Goal: Communication & Community: Ask a question

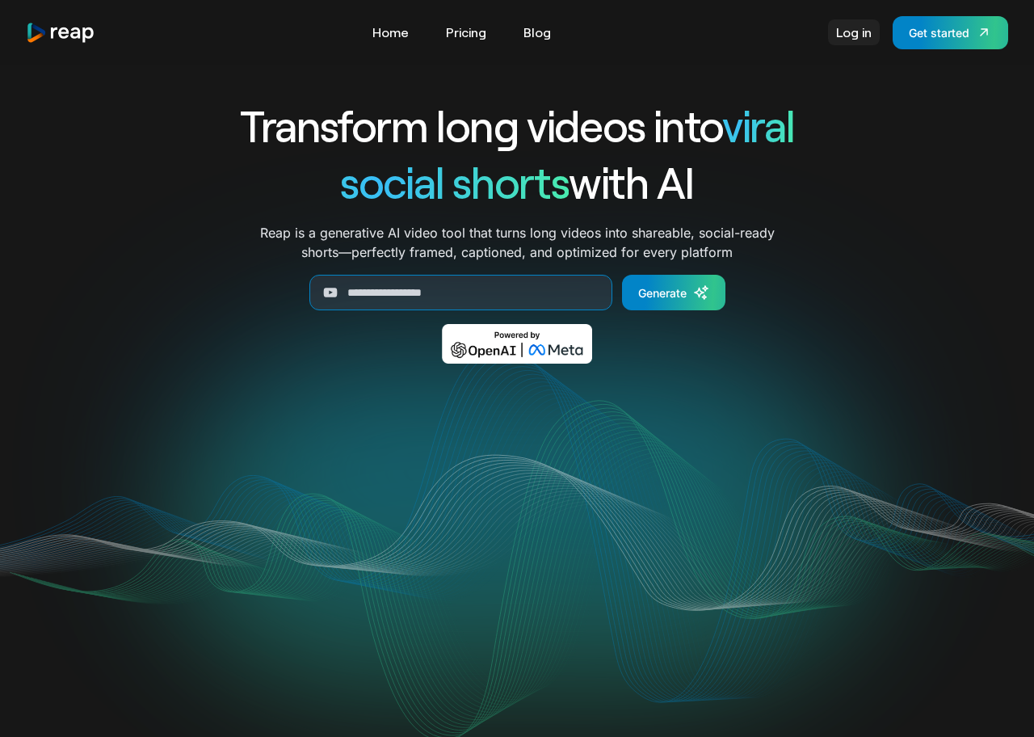
click at [855, 39] on link "Log in" at bounding box center [854, 32] width 52 height 26
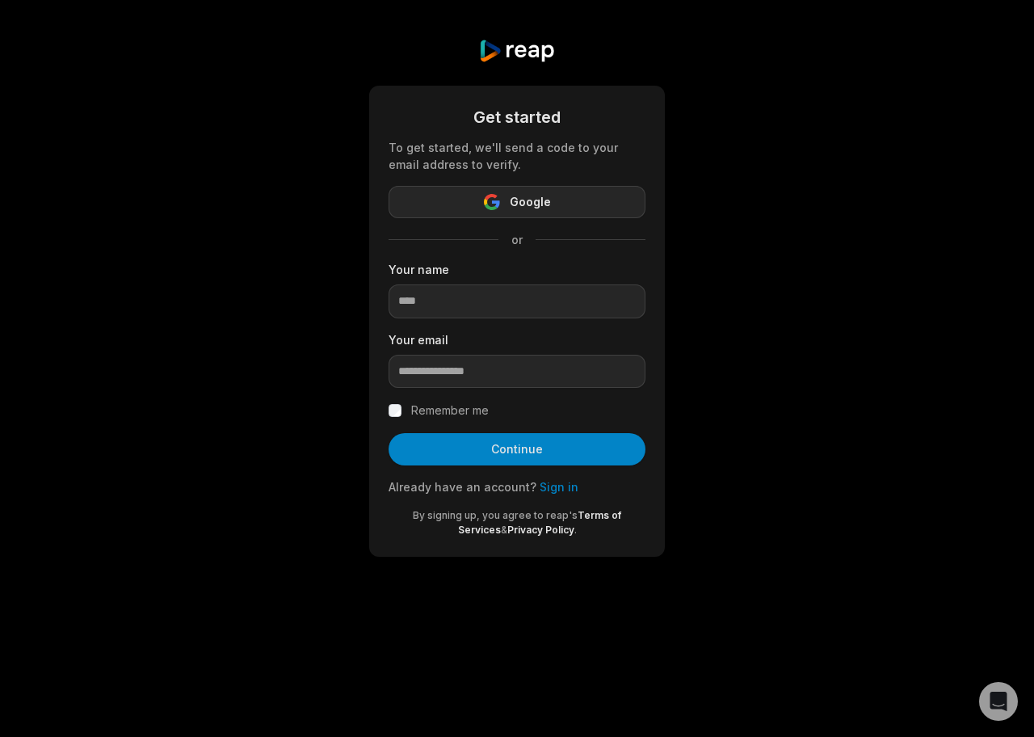
click at [494, 196] on icon "button" at bounding box center [491, 197] width 13 height 6
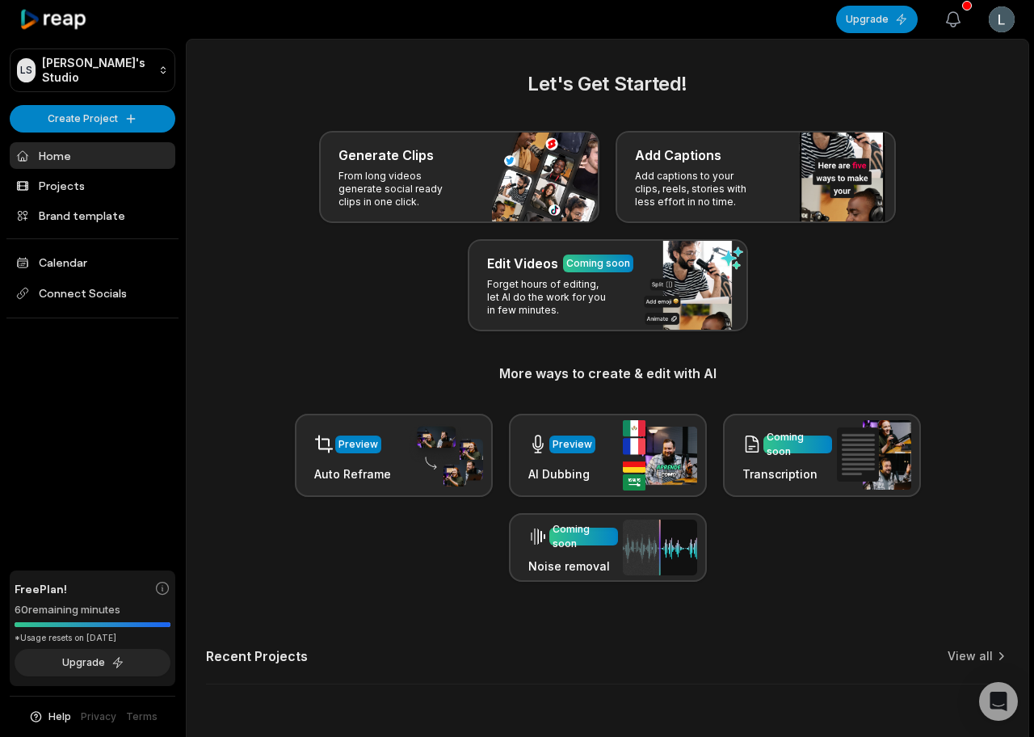
click at [944, 20] on icon "button" at bounding box center [952, 19] width 19 height 19
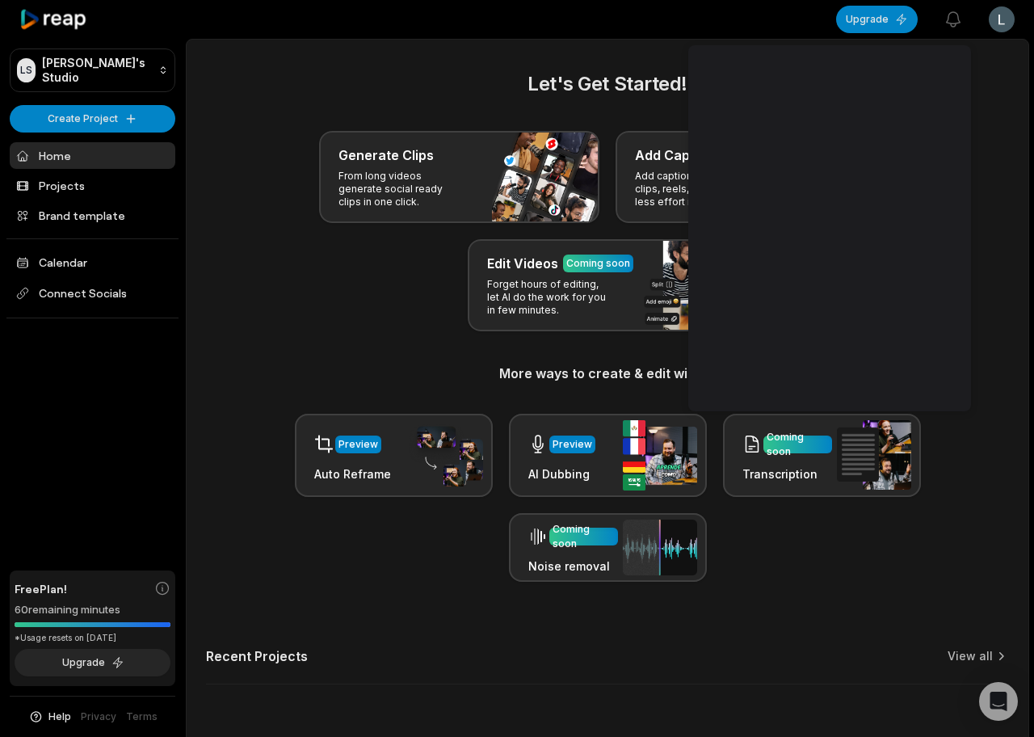
click at [678, 54] on main "Let's Get Started! Generate Clips From long videos generate social ready clips …" at bounding box center [608, 388] width 842 height 696
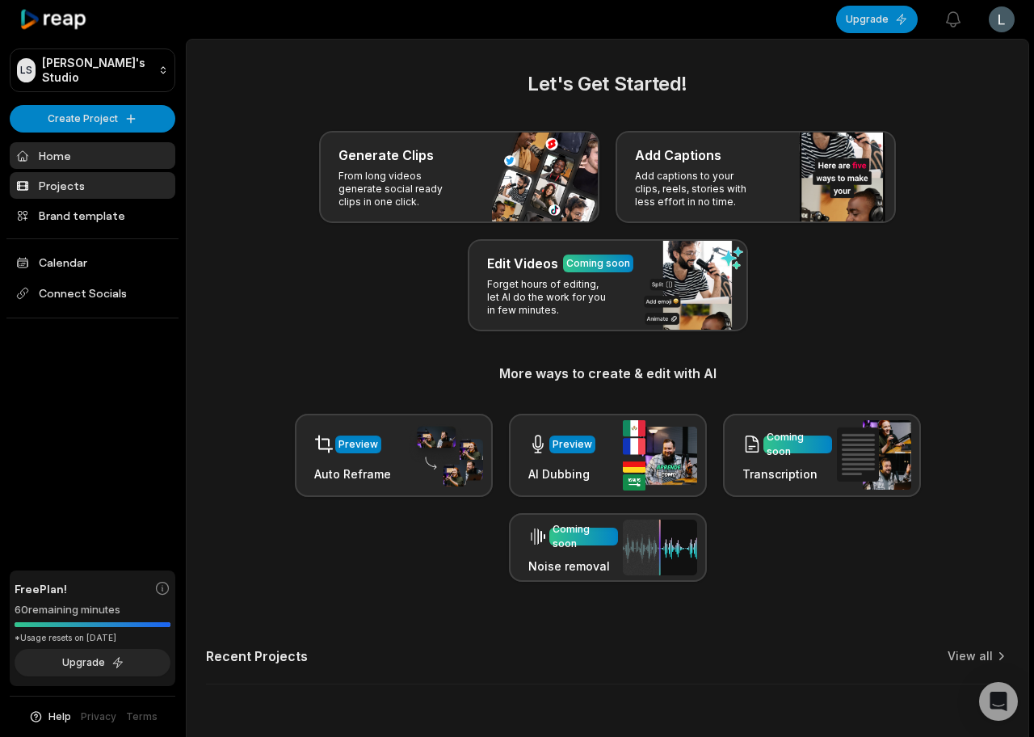
click at [83, 172] on link "Projects" at bounding box center [93, 185] width 166 height 27
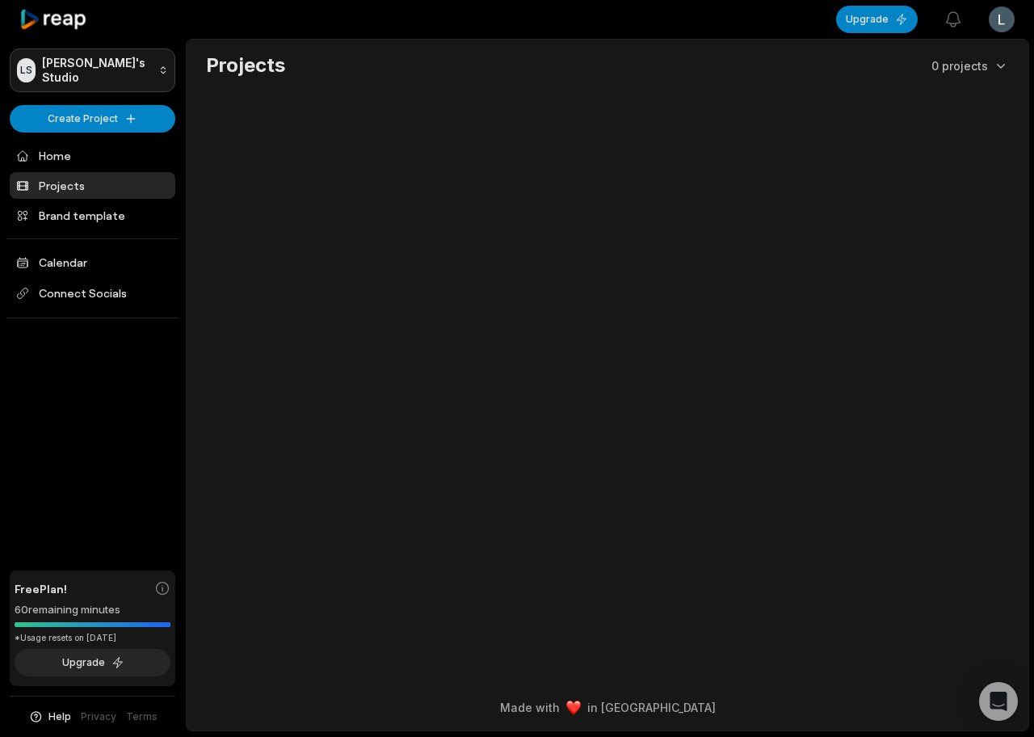
click at [86, 63] on html "[PERSON_NAME] Studio Create Project Home Projects Brand template Calendar Conne…" at bounding box center [517, 368] width 1034 height 737
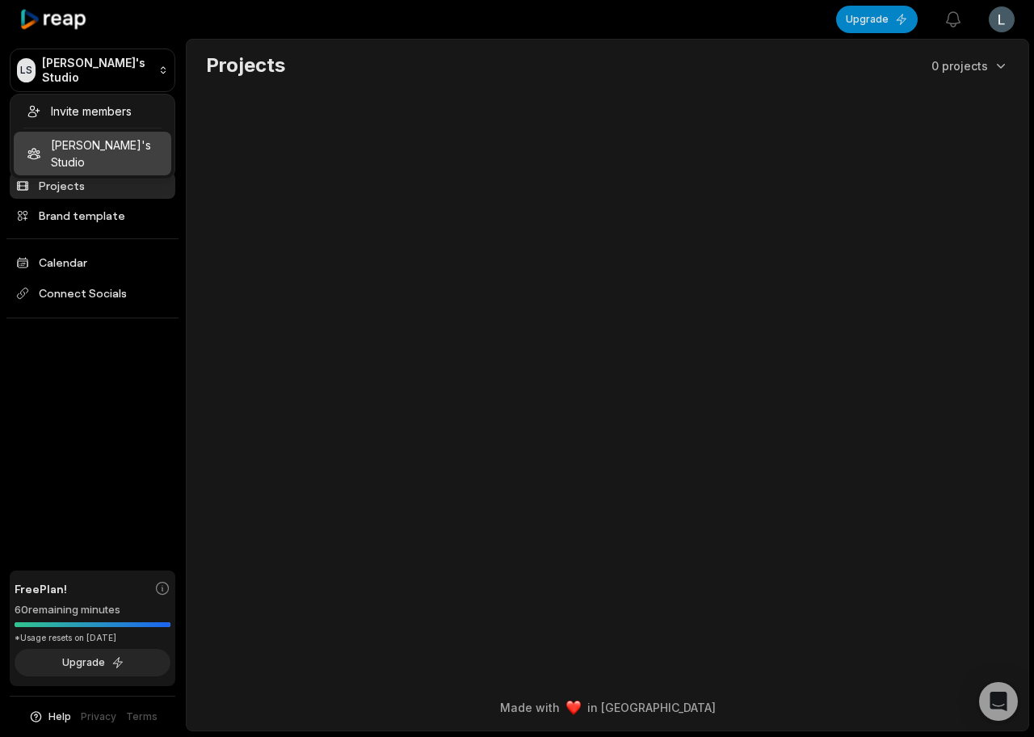
click at [69, 138] on div "Invite members [PERSON_NAME]'s Studio" at bounding box center [93, 137] width 166 height 86
click at [254, 140] on html "LS Leonardo's Studio Create Project Home Projects Brand template Calendar Conne…" at bounding box center [517, 368] width 1034 height 737
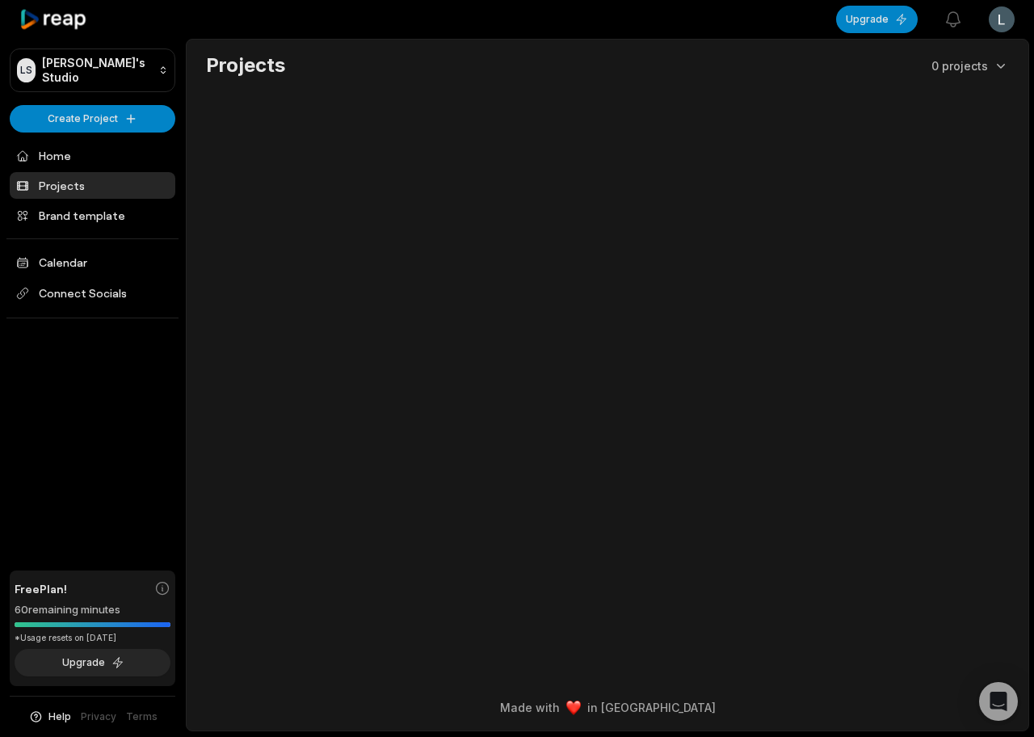
click at [53, 22] on icon at bounding box center [53, 20] width 69 height 22
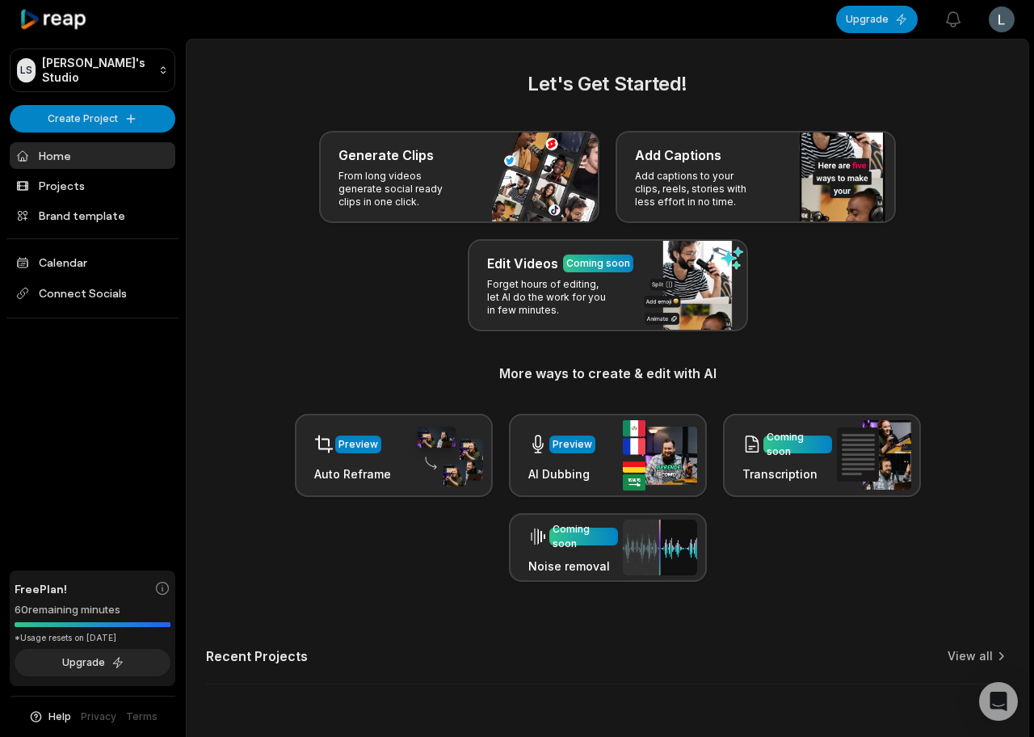
click at [355, 341] on div "Let's Get Started! Generate Clips From long videos generate social ready clips …" at bounding box center [607, 325] width 803 height 512
click at [38, 708] on div "Help Privacy Terms" at bounding box center [93, 716] width 166 height 41
click at [54, 713] on span "Help" at bounding box center [59, 716] width 23 height 15
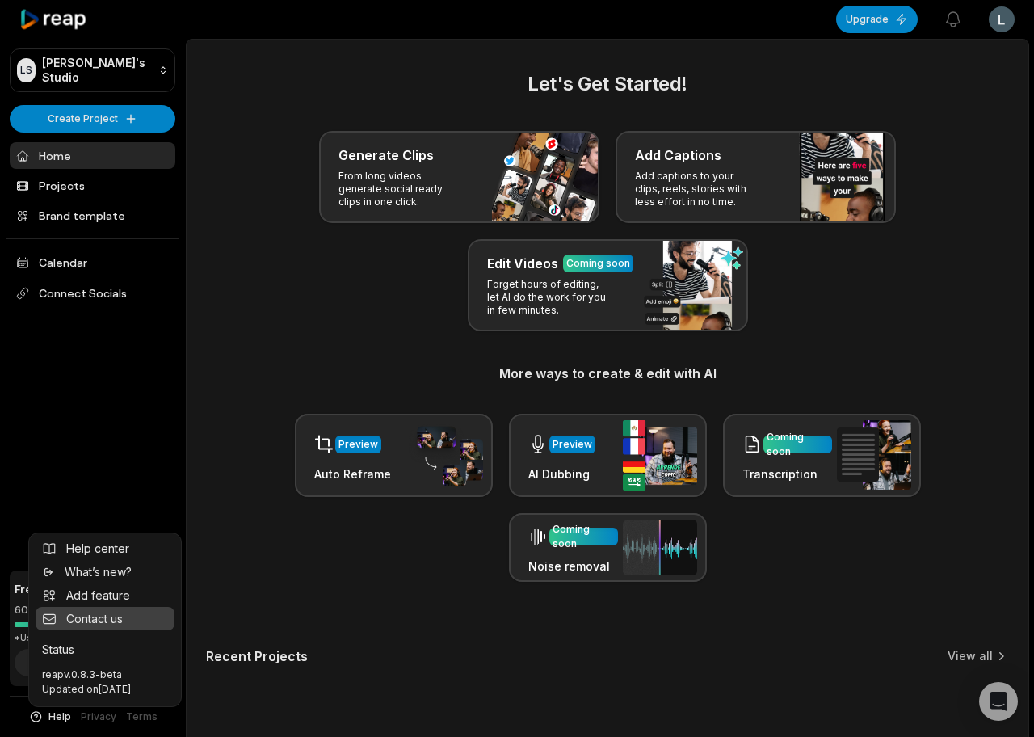
click at [91, 624] on span "Contact us" at bounding box center [94, 618] width 57 height 17
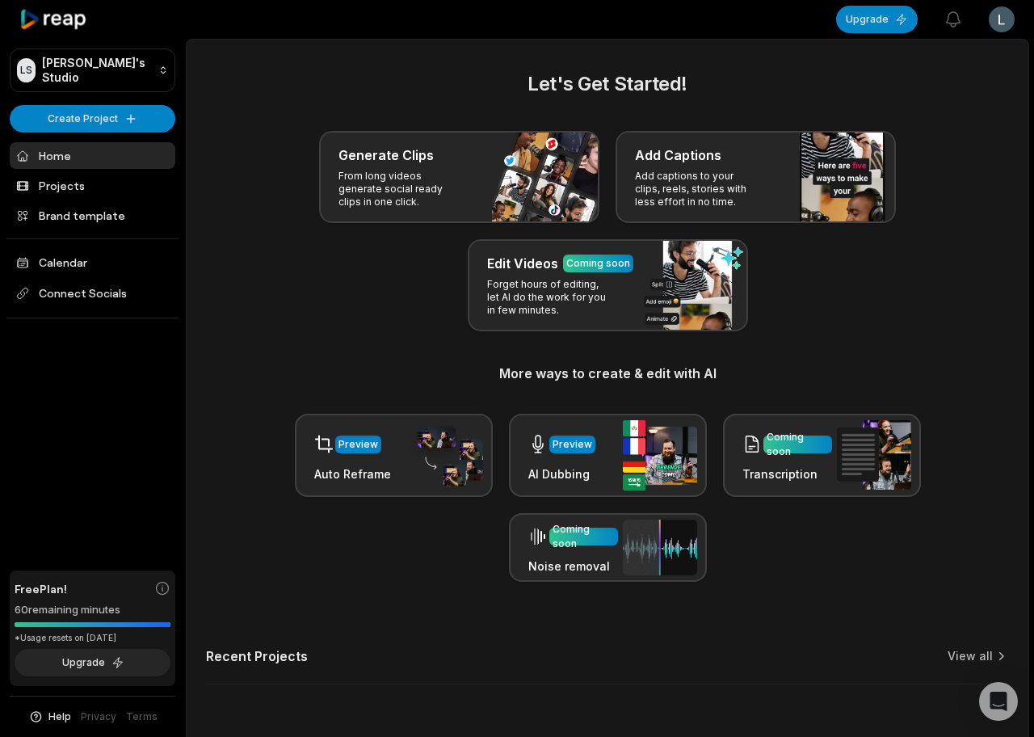
click at [1011, 33] on html "LS Leonardo's Studio Create Project Home Projects Brand template Calendar Conne…" at bounding box center [517, 368] width 1034 height 737
click at [900, 149] on div "Leonardo Dalossi leonardodalossi@dorscodingschool.com Settings Sign Out" at bounding box center [943, 95] width 181 height 111
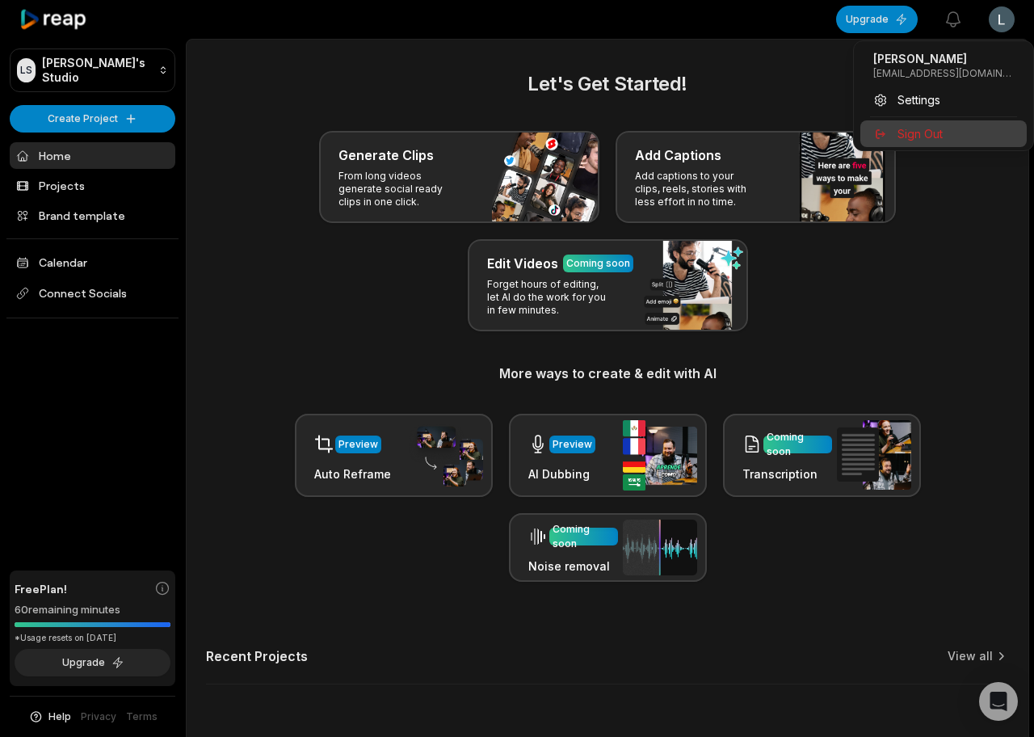
click at [904, 140] on span "Sign Out" at bounding box center [919, 133] width 45 height 17
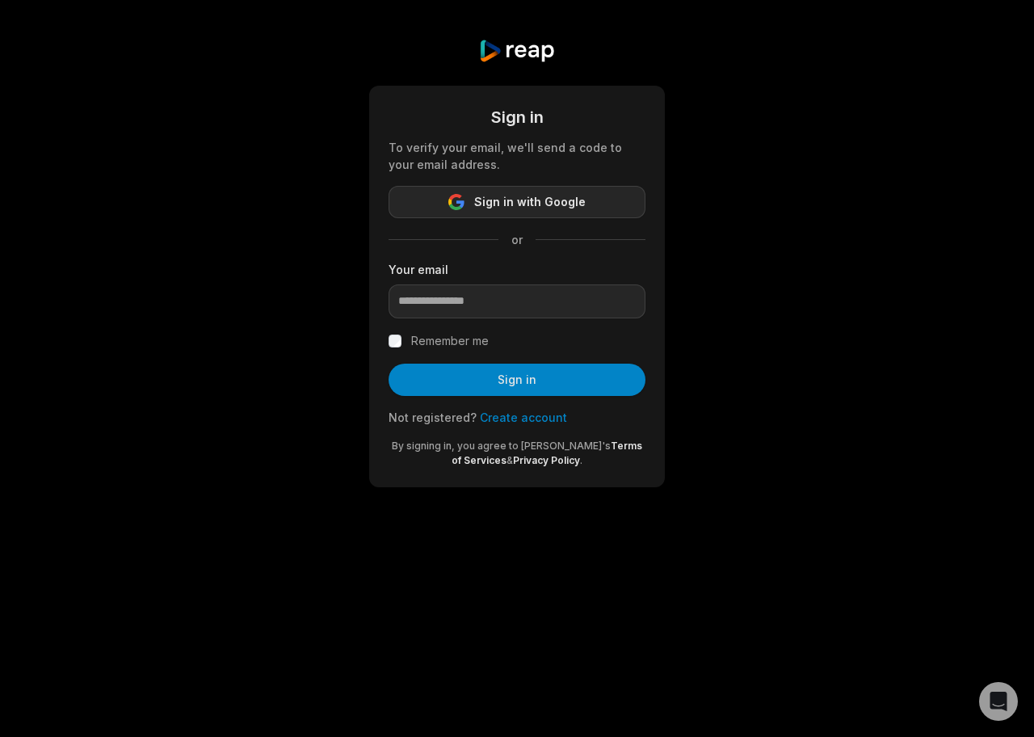
click at [527, 195] on span "Sign in with Google" at bounding box center [529, 201] width 111 height 19
